Goal: Task Accomplishment & Management: Manage account settings

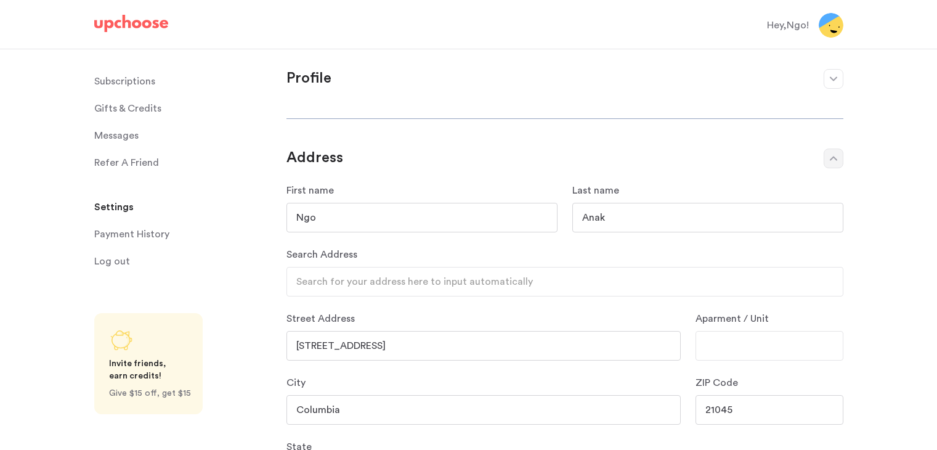
select select "MD"
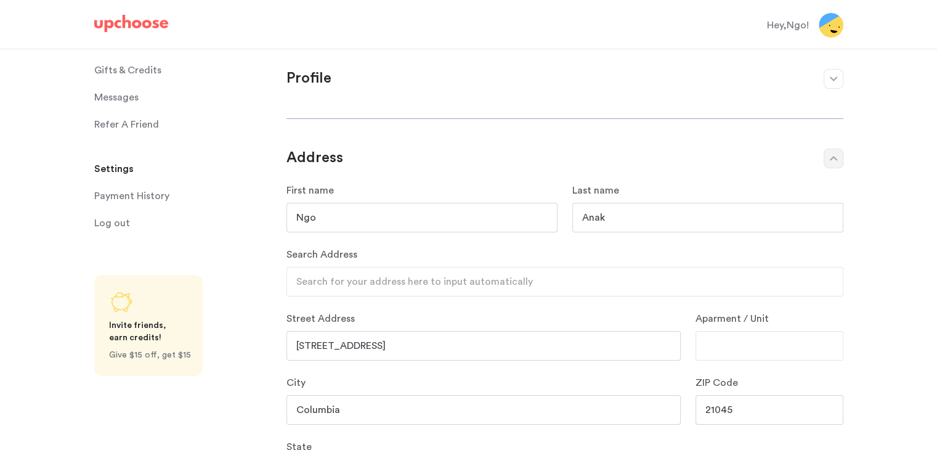
click at [131, 28] on img at bounding box center [131, 23] width 74 height 17
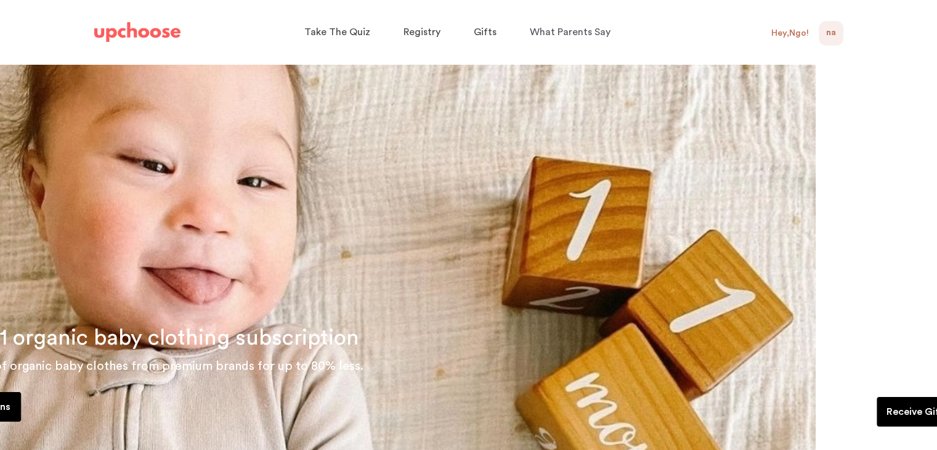
click at [823, 40] on div "NA NaN" at bounding box center [831, 33] width 25 height 25
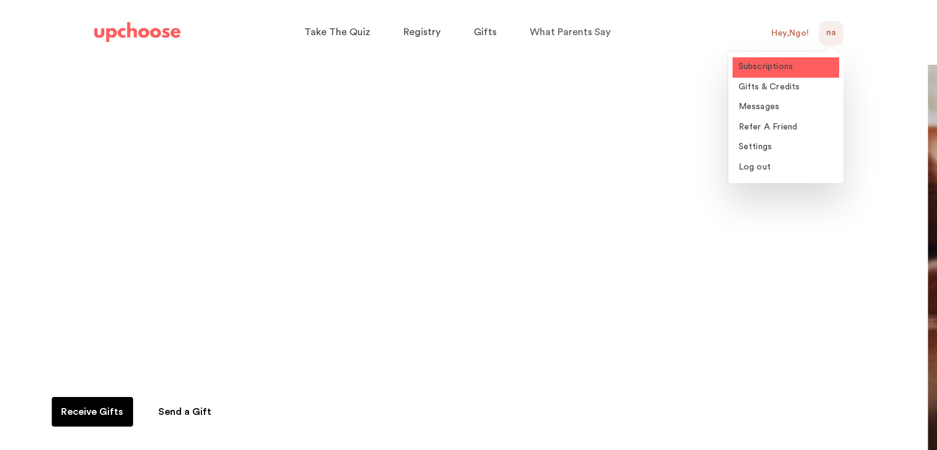
click at [789, 65] on span "Subscriptions" at bounding box center [766, 66] width 55 height 9
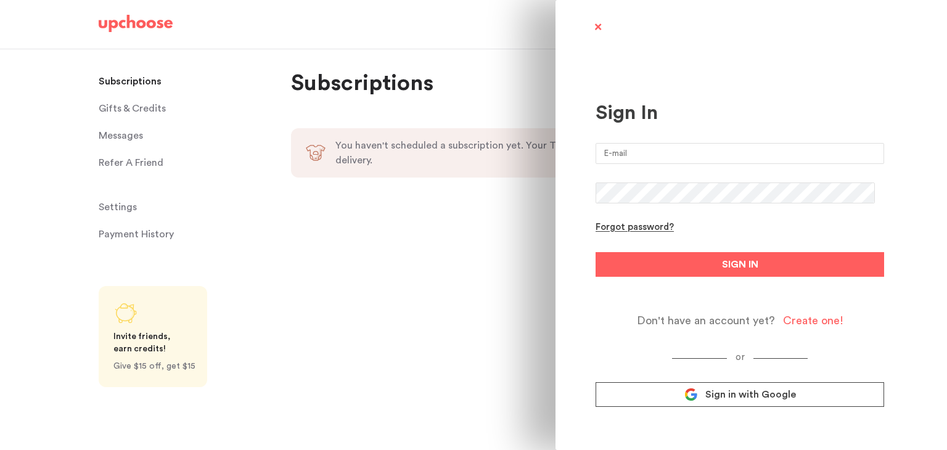
click at [742, 153] on input "email" at bounding box center [739, 153] width 288 height 21
type input "[EMAIL_ADDRESS][DOMAIN_NAME]"
click at [595, 252] on button "SIGN IN" at bounding box center [739, 264] width 288 height 25
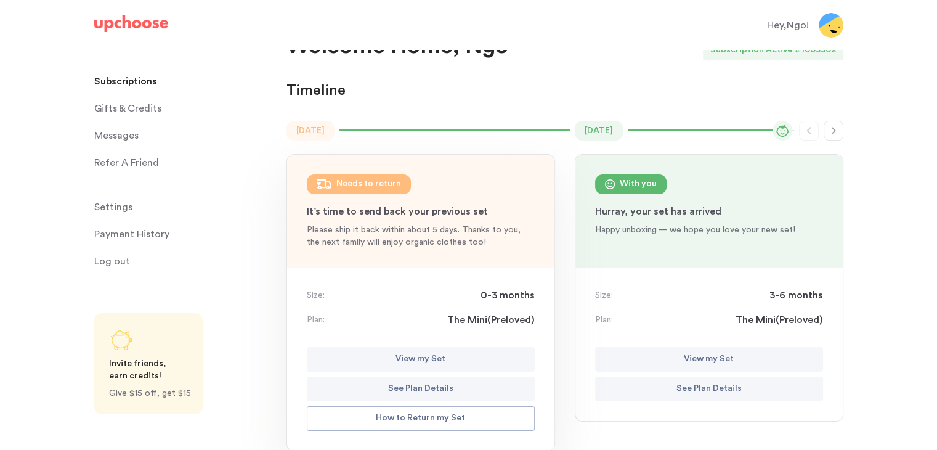
scroll to position [37, 0]
click at [833, 129] on icon "button" at bounding box center [833, 130] width 4 height 7
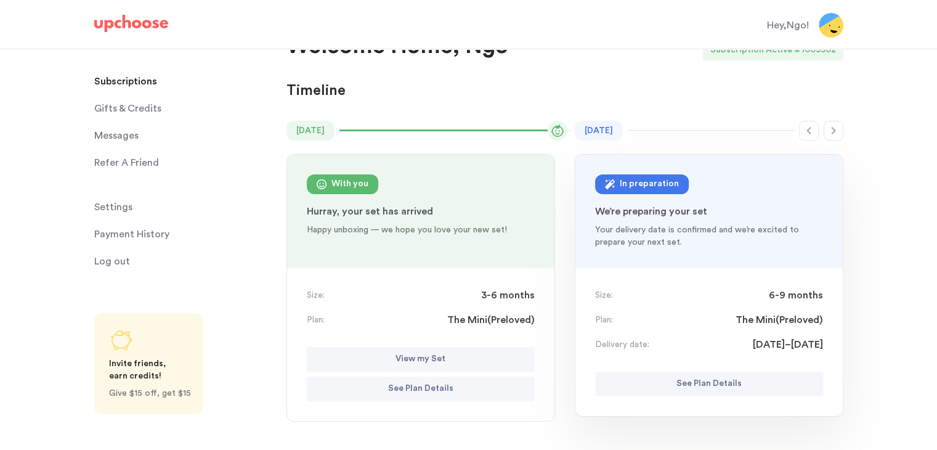
click at [120, 205] on span "Settings" at bounding box center [113, 207] width 38 height 25
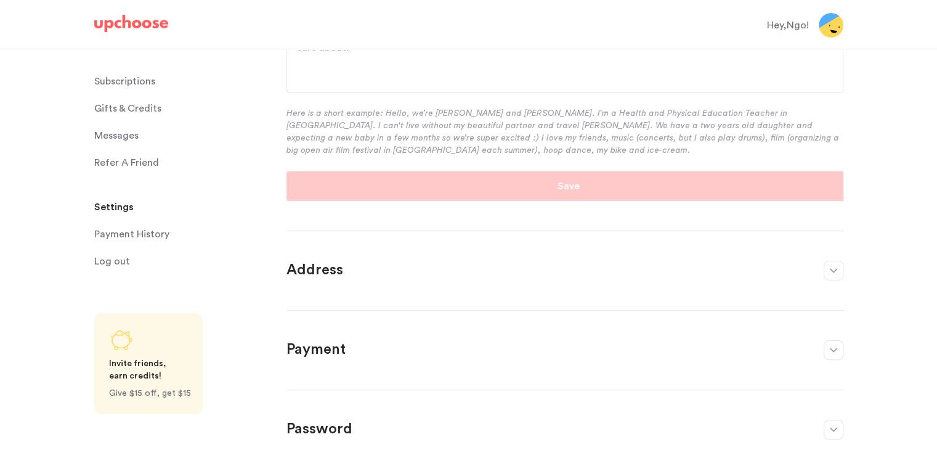
scroll to position [332, 0]
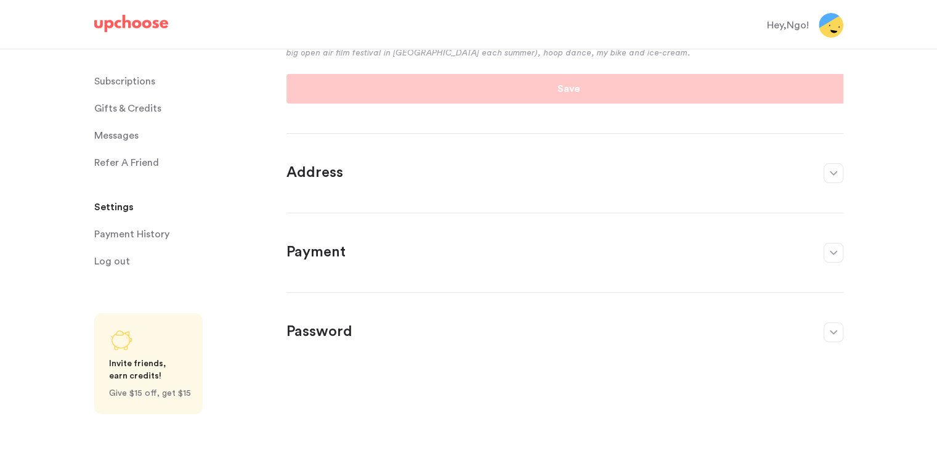
click at [830, 176] on button "button" at bounding box center [834, 173] width 20 height 20
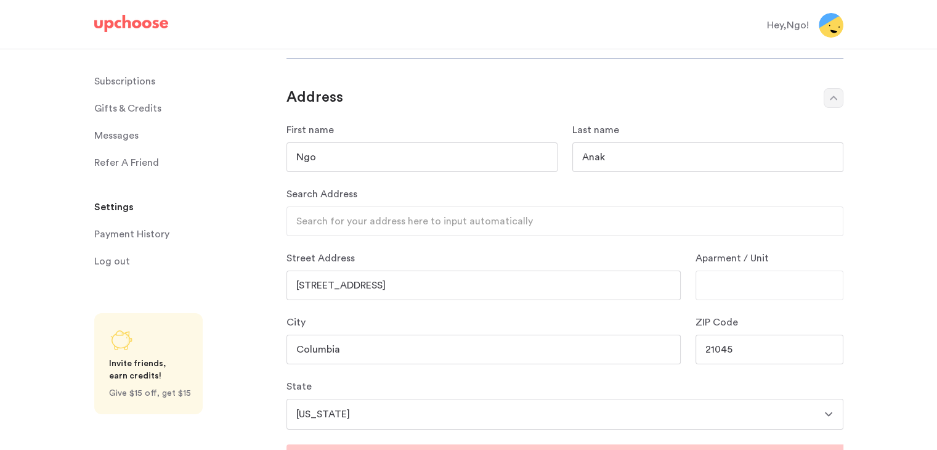
scroll to position [57, 0]
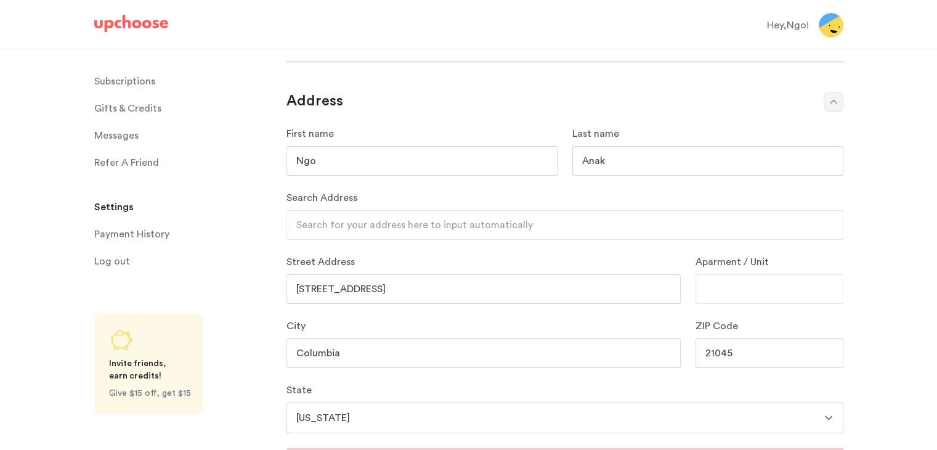
click at [114, 261] on span "Log out" at bounding box center [112, 261] width 36 height 25
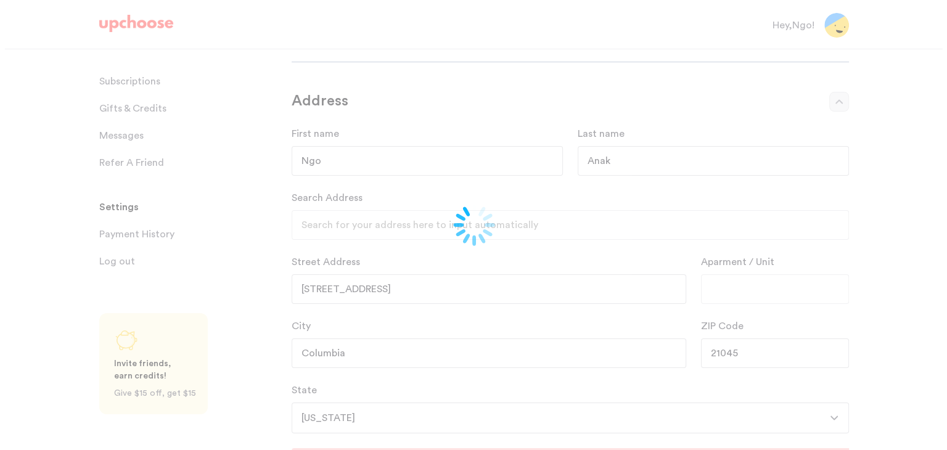
scroll to position [0, 0]
